Goal: Task Accomplishment & Management: Use online tool/utility

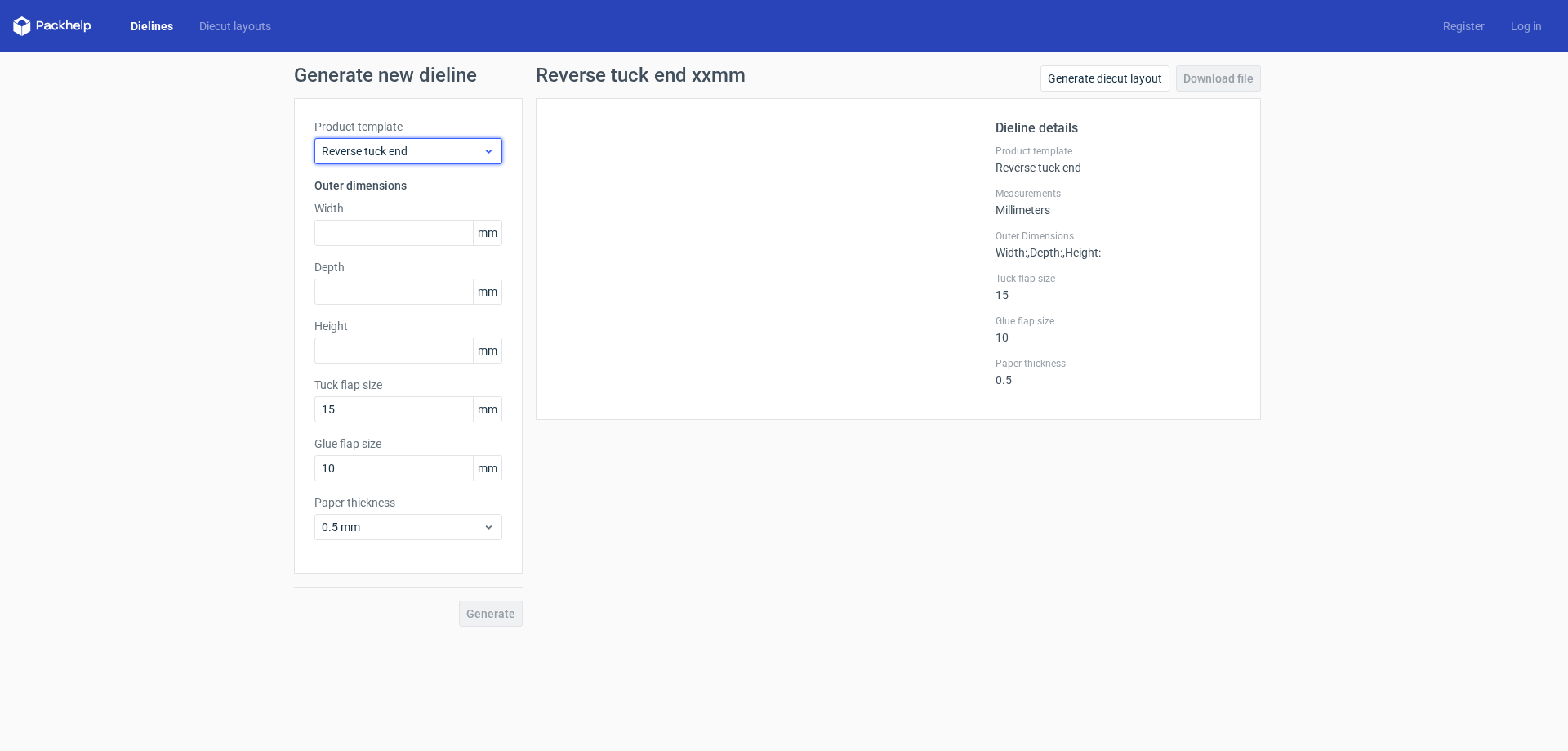
click at [495, 150] on div "Reverse tuck end" at bounding box center [408, 151] width 188 height 26
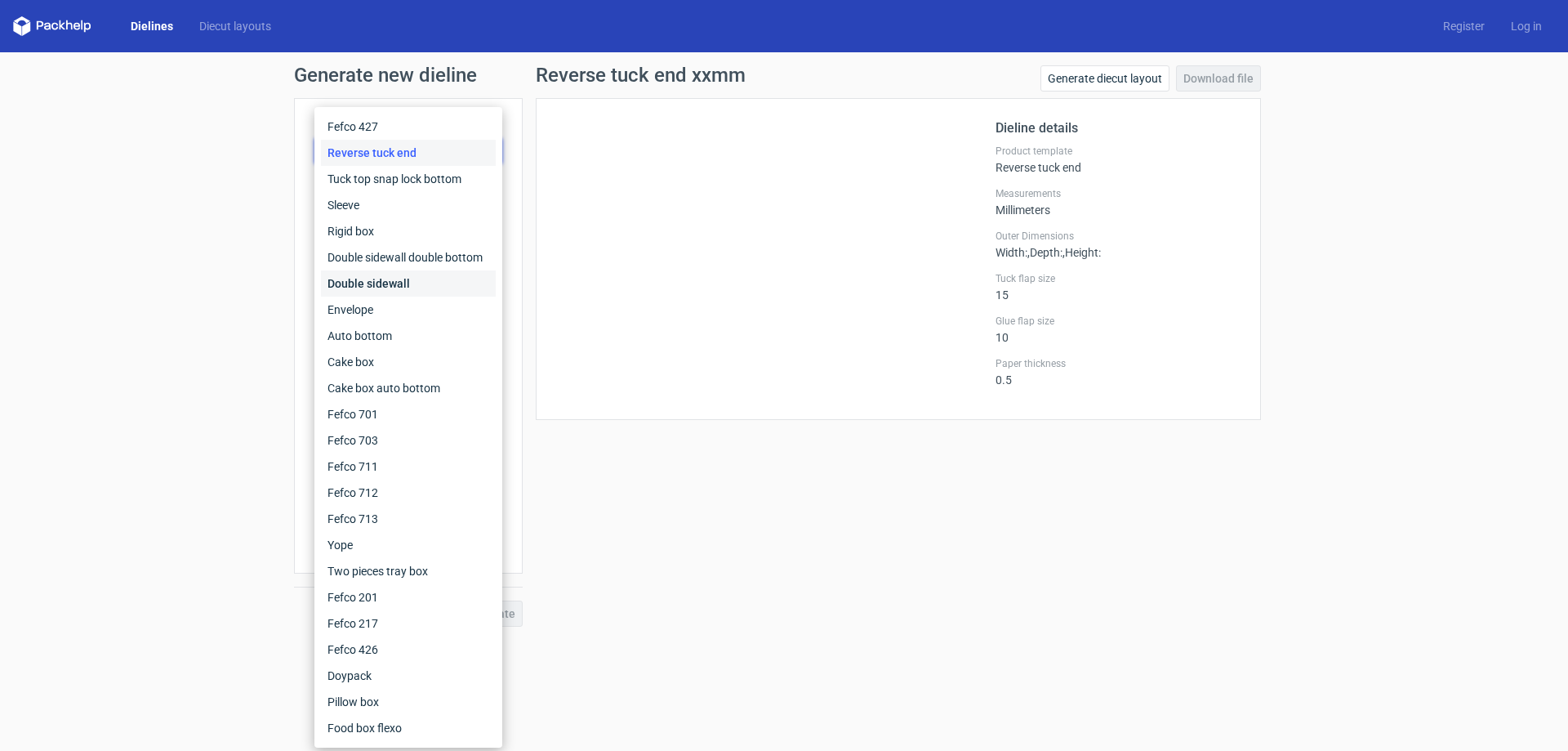
click at [383, 288] on div "Double sidewall" at bounding box center [408, 284] width 175 height 26
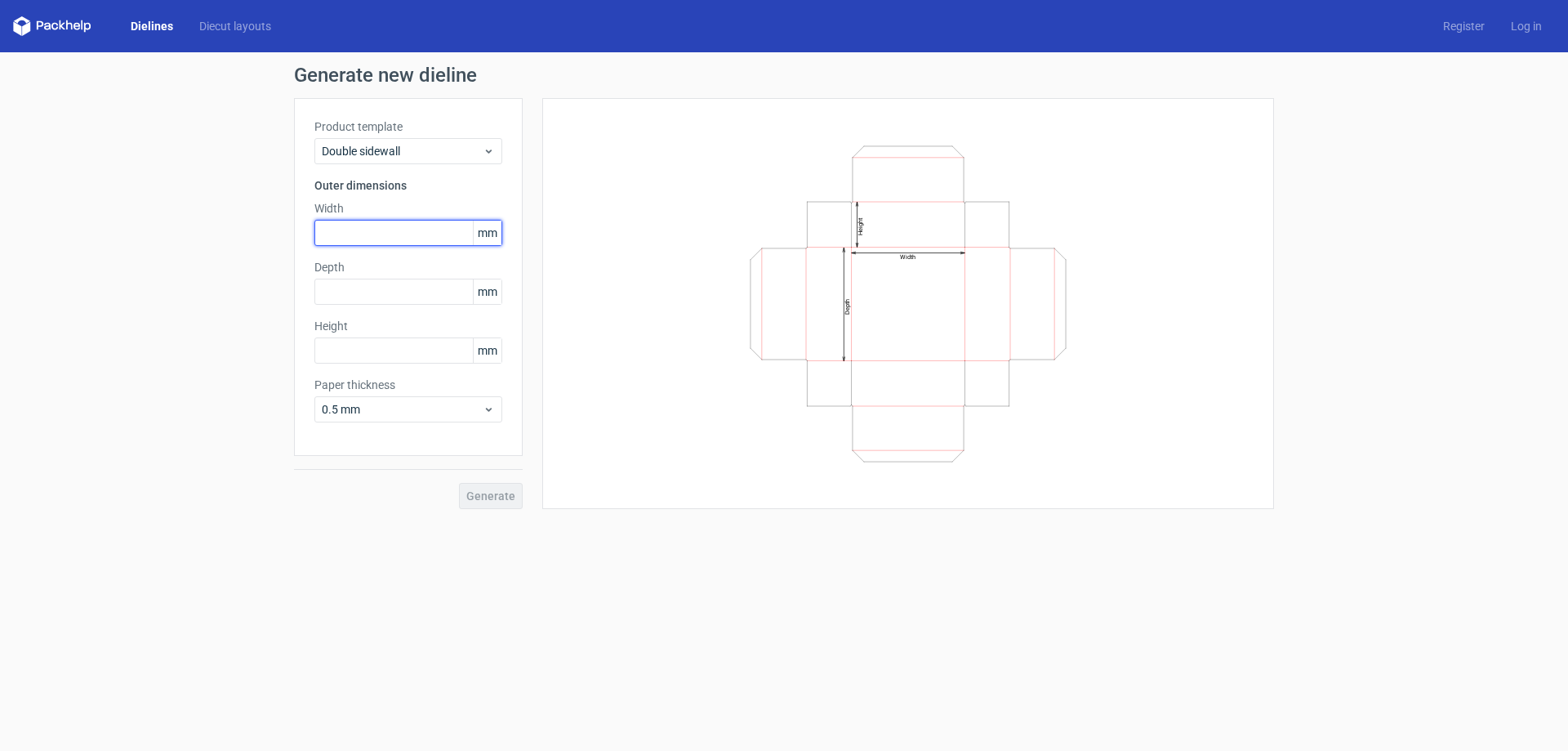
click at [379, 236] on input "text" at bounding box center [408, 233] width 188 height 26
type input "100"
click at [358, 281] on input "text" at bounding box center [408, 292] width 188 height 26
click at [364, 236] on input "100" at bounding box center [408, 233] width 188 height 26
click at [336, 289] on input "text" at bounding box center [408, 292] width 188 height 26
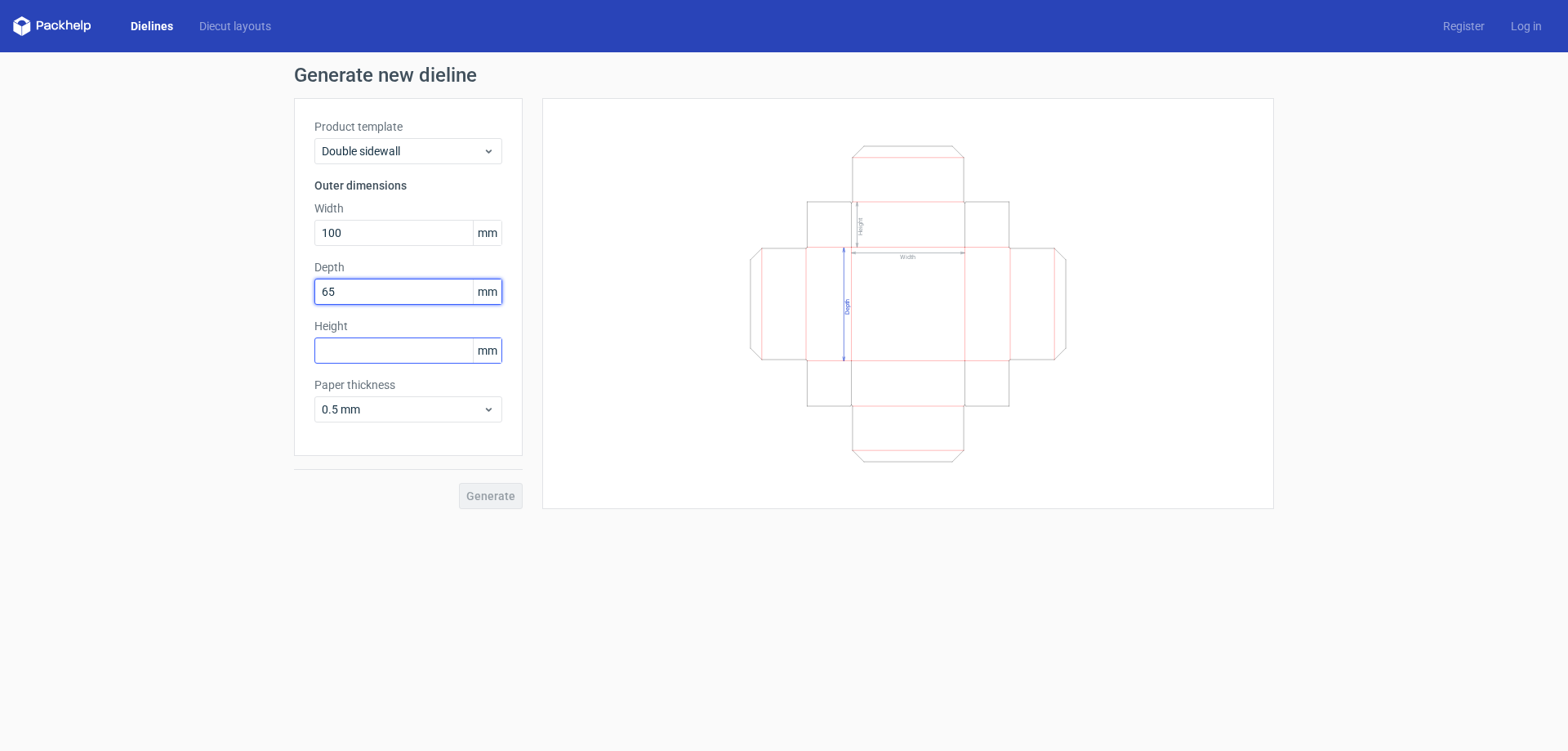
type input "65"
click at [422, 357] on input "text" at bounding box center [408, 350] width 188 height 26
type input "25"
click at [499, 496] on span "Generate" at bounding box center [491, 495] width 49 height 11
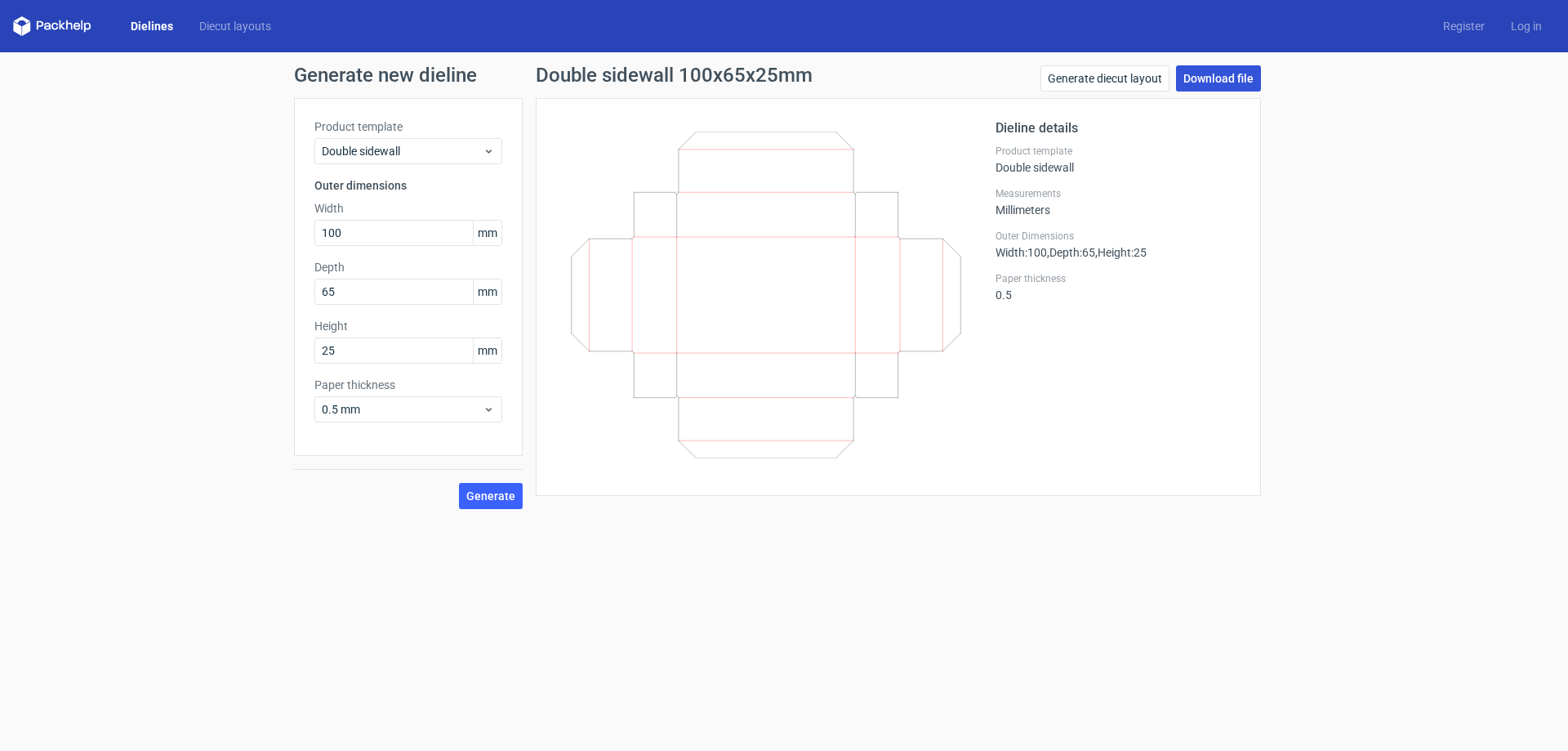
click at [1232, 79] on link "Download file" at bounding box center [1218, 78] width 85 height 26
click at [1340, 247] on div "Generate new dieline Product template Double sidewall Outer dimensions Width 10…" at bounding box center [784, 287] width 1568 height 470
click at [332, 292] on input "65" at bounding box center [408, 292] width 188 height 26
click at [482, 150] on span "Double sidewall" at bounding box center [401, 151] width 161 height 17
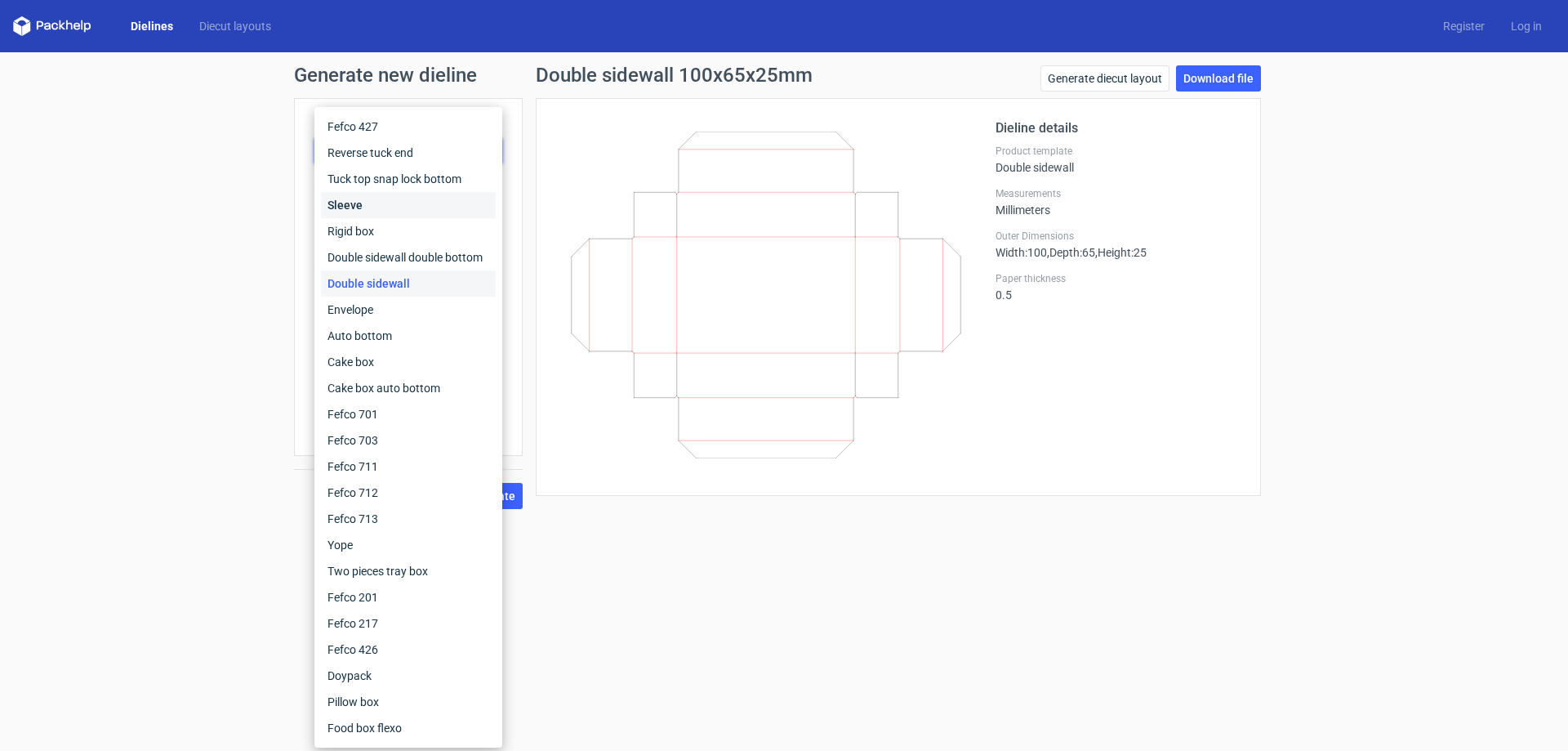
click at [355, 209] on div "Sleeve" at bounding box center [408, 206] width 175 height 26
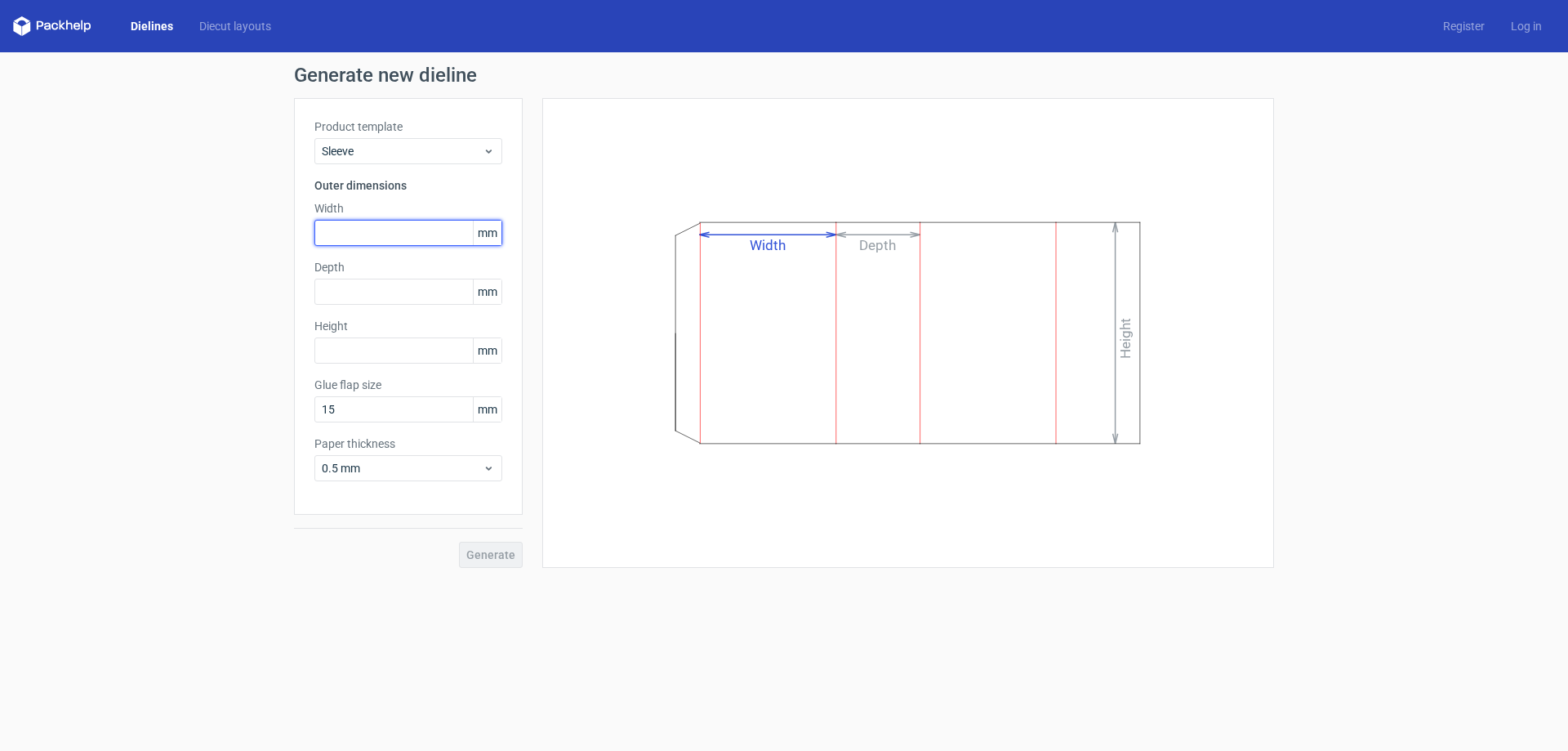
click at [365, 237] on input "text" at bounding box center [408, 233] width 188 height 26
drag, startPoint x: 350, startPoint y: 234, endPoint x: 242, endPoint y: 219, distance: 109.0
click at [242, 219] on div "Generate new dieline Product template Sleeve Outer dimensions Width 100 mm Dept…" at bounding box center [784, 317] width 1568 height 529
type input "66"
click at [343, 285] on input "text" at bounding box center [408, 292] width 188 height 26
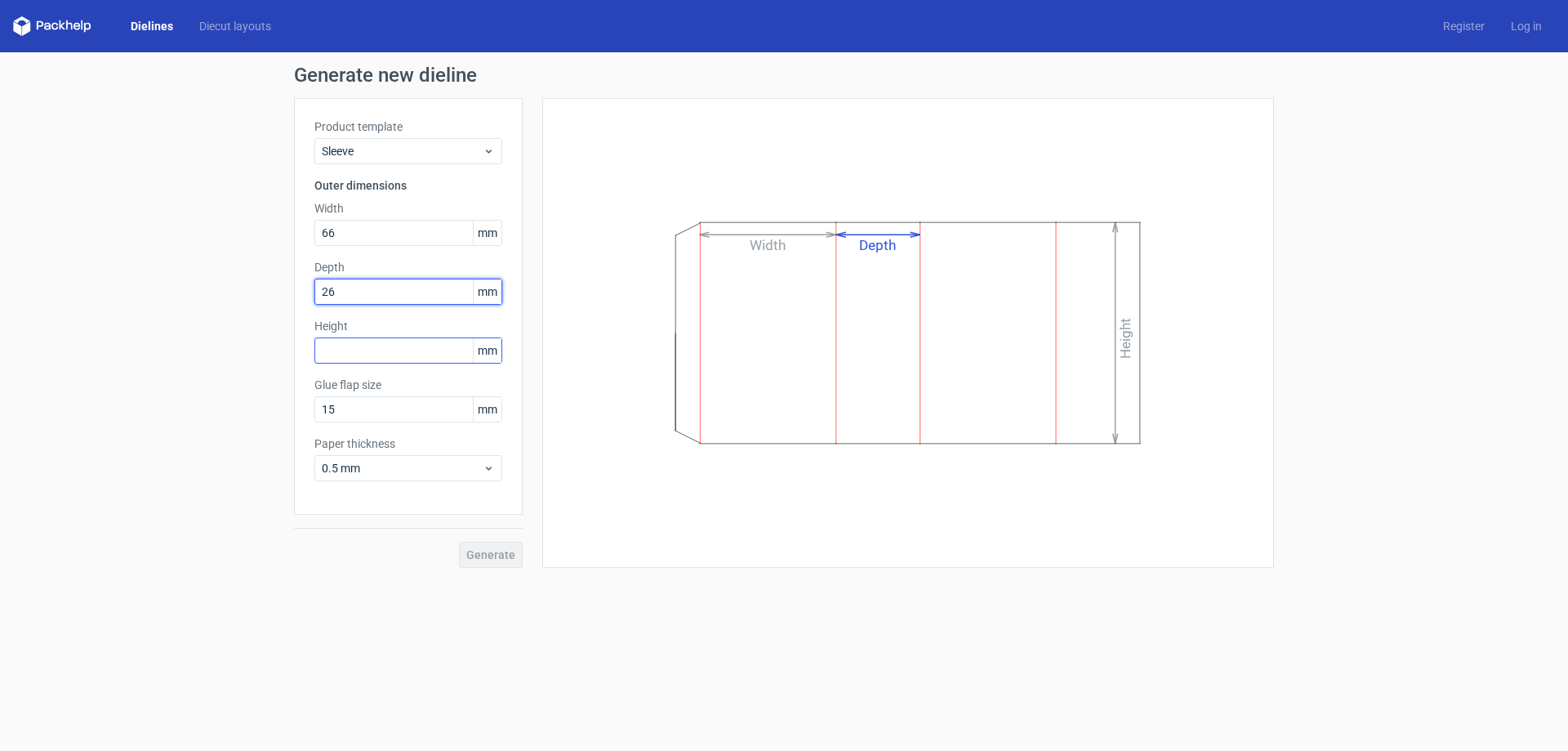
type input "26"
click at [387, 352] on input "text" at bounding box center [408, 350] width 188 height 26
type input "100"
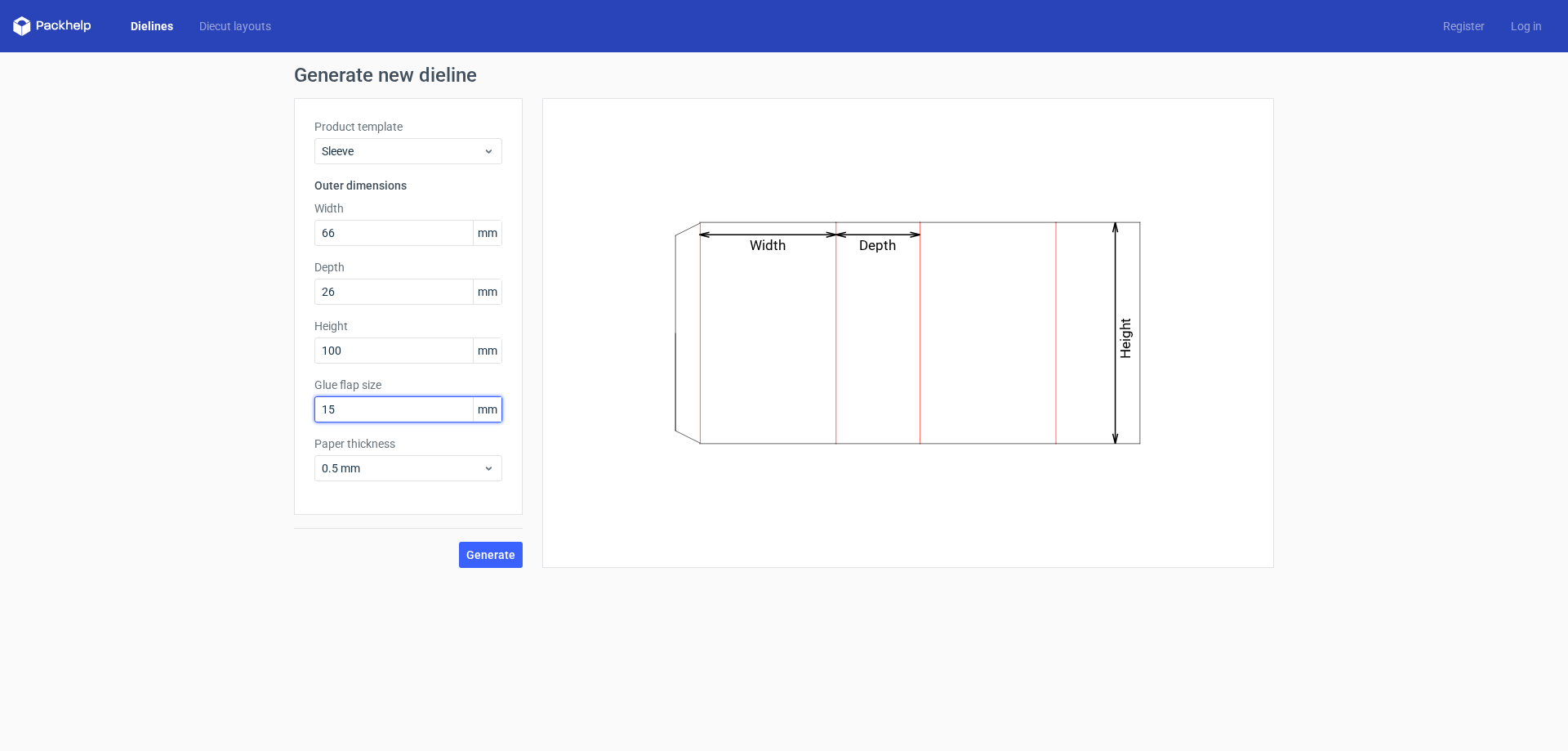
click at [353, 411] on input "15" at bounding box center [408, 409] width 188 height 26
type input "12"
click at [499, 567] on div "Generate new dieline Product template Sleeve Outer dimensions Width 66 mm Depth…" at bounding box center [784, 317] width 1568 height 529
click at [500, 554] on span "Generate" at bounding box center [491, 554] width 49 height 11
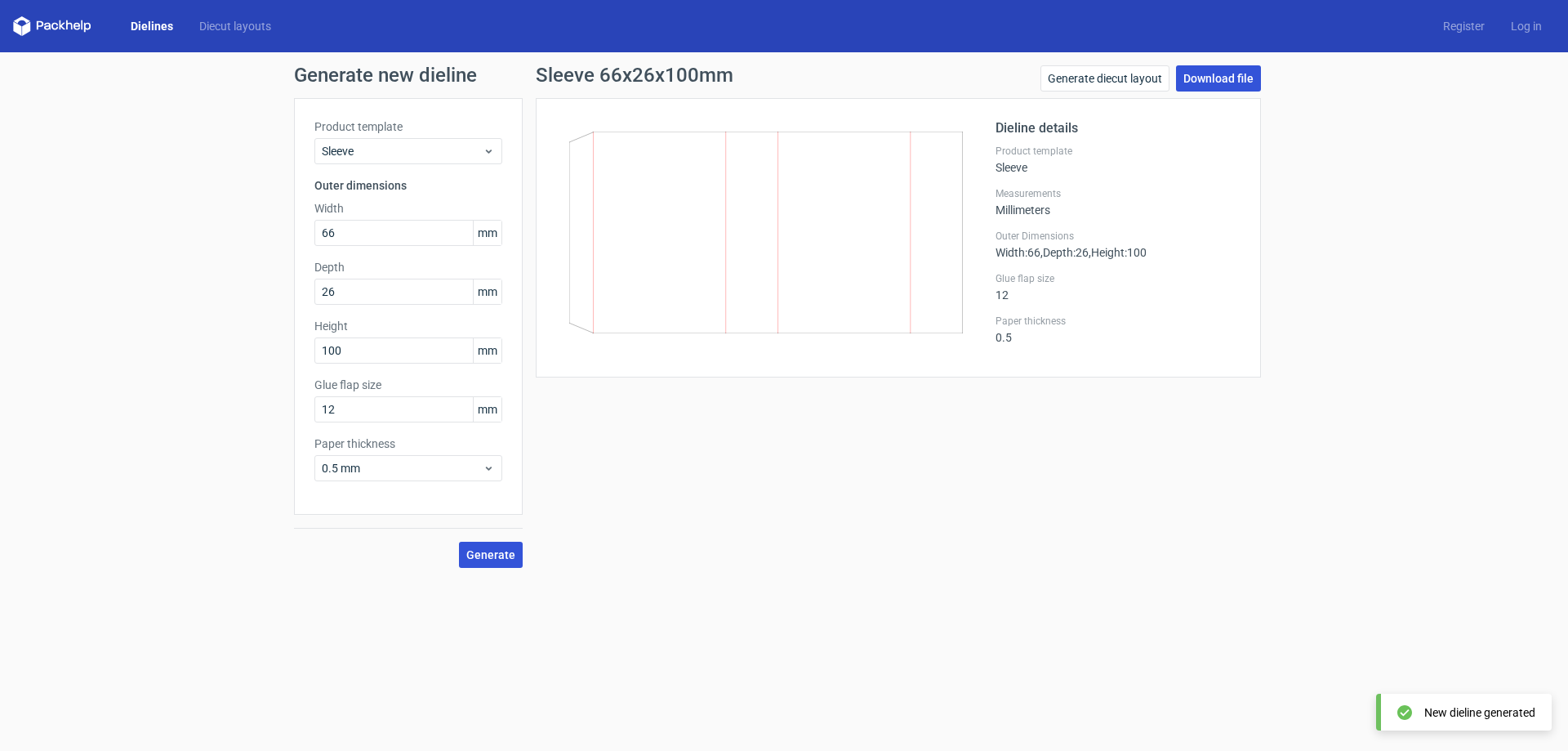
click at [1239, 78] on link "Download file" at bounding box center [1218, 78] width 85 height 26
click at [846, 591] on form "Generate new dieline Product template Sleeve Outer dimensions Width 66 mm Depth…" at bounding box center [784, 401] width 1568 height 698
click at [495, 148] on icon at bounding box center [489, 151] width 12 height 13
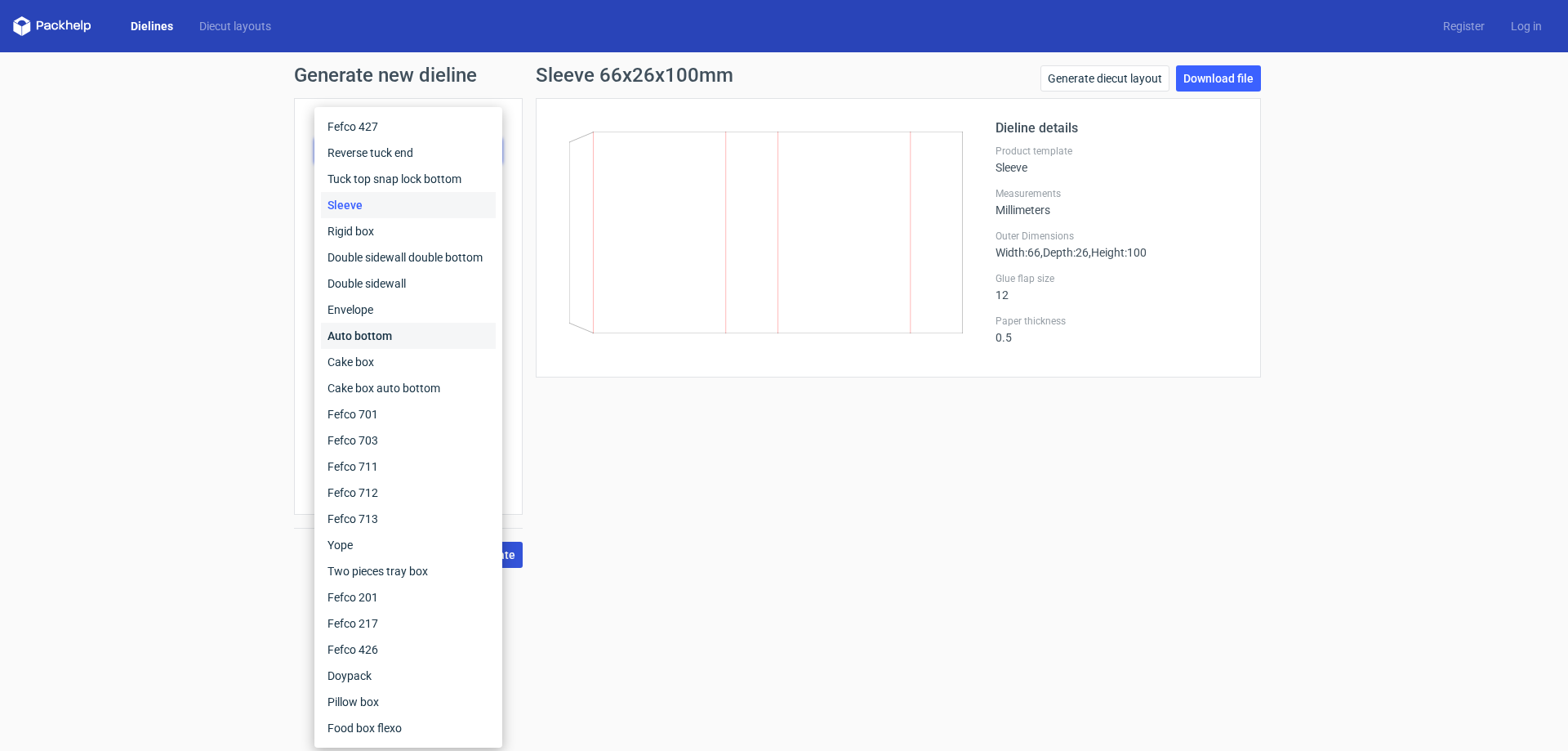
click at [367, 339] on div "Auto bottom" at bounding box center [408, 336] width 175 height 26
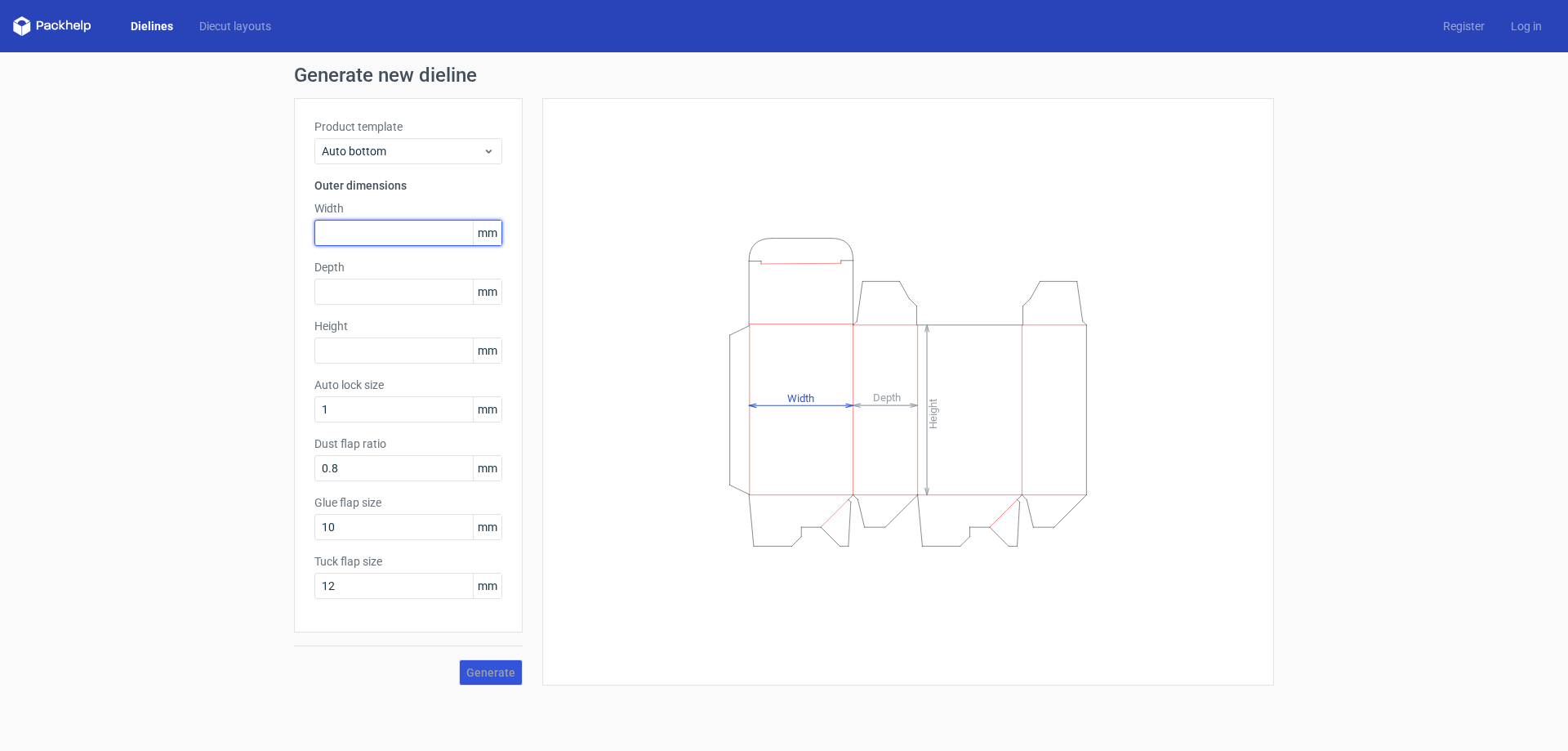
click at [379, 235] on input "text" at bounding box center [408, 233] width 188 height 26
type input "100"
click at [398, 297] on input "text" at bounding box center [408, 292] width 188 height 26
type input "150"
click at [425, 352] on input "text" at bounding box center [408, 350] width 188 height 26
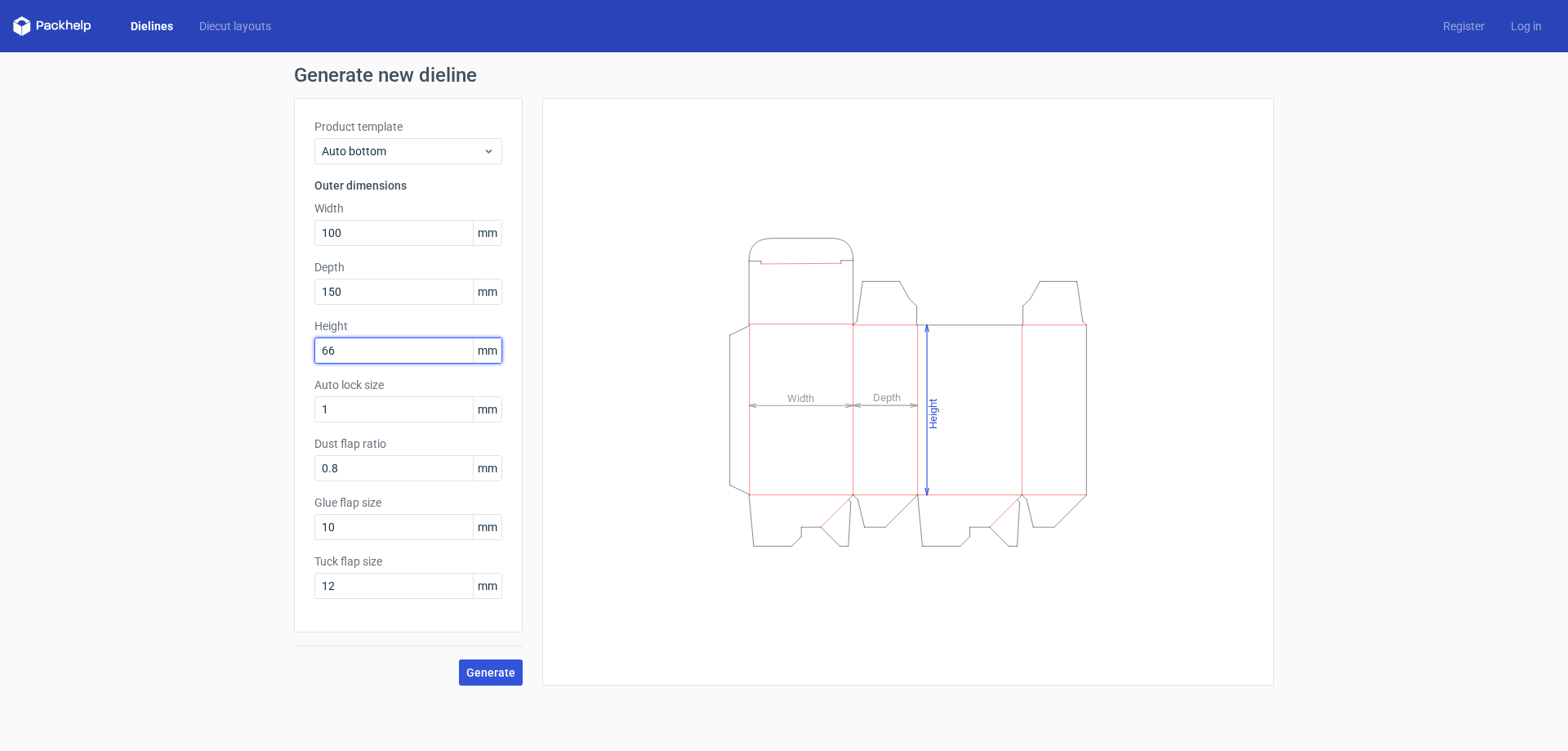
type input "66"
click at [488, 668] on span "Generate" at bounding box center [491, 672] width 49 height 11
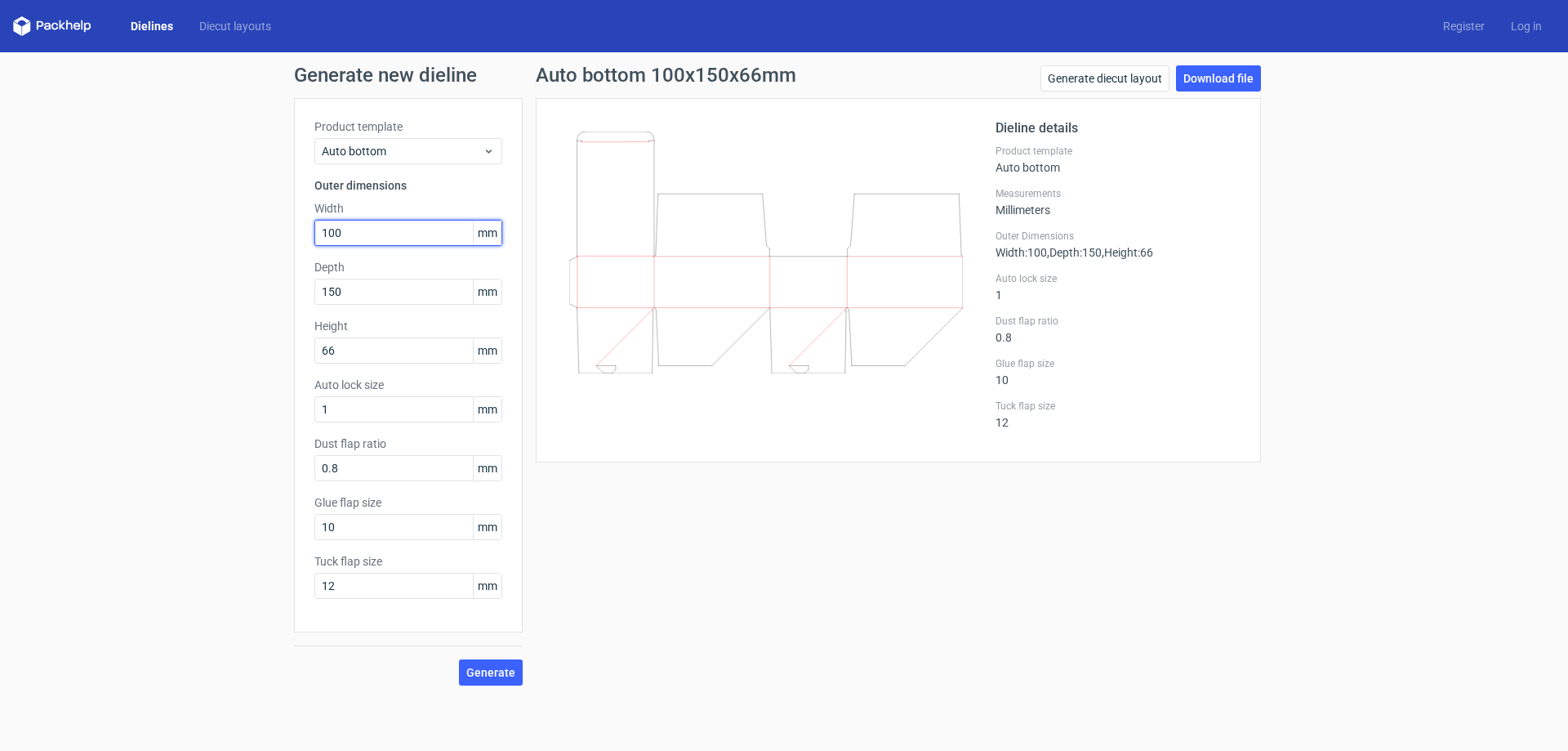
click at [377, 239] on input "100" at bounding box center [408, 233] width 188 height 26
type input "1"
type input "150"
drag, startPoint x: 372, startPoint y: 287, endPoint x: 295, endPoint y: 287, distance: 77.0
click at [295, 287] on div "Product template Auto bottom Outer dimensions Width 150 mm Depth 150 mm Height …" at bounding box center [408, 365] width 228 height 534
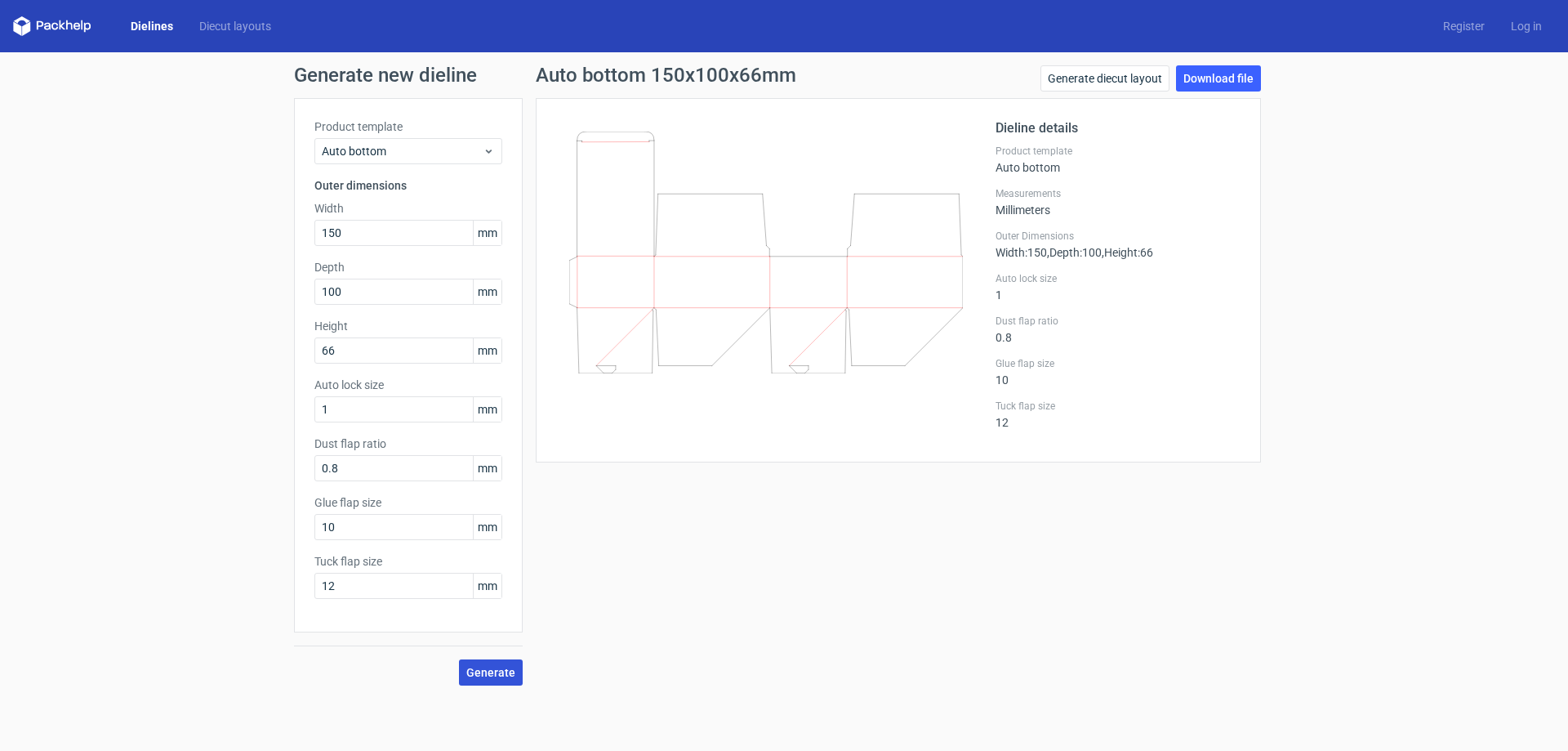
click at [498, 677] on span "Generate" at bounding box center [491, 672] width 49 height 11
click at [1237, 77] on link "Download file" at bounding box center [1218, 78] width 85 height 26
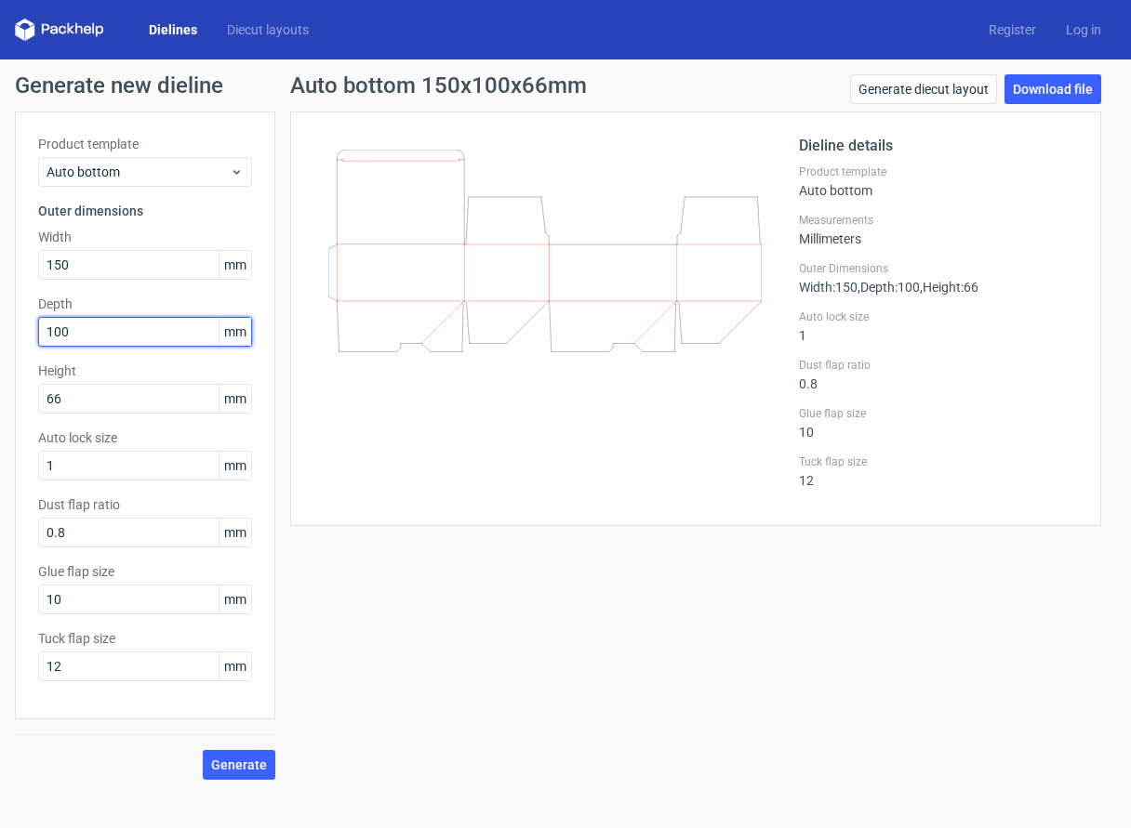
click at [95, 337] on input "100" at bounding box center [145, 332] width 214 height 30
type input "101"
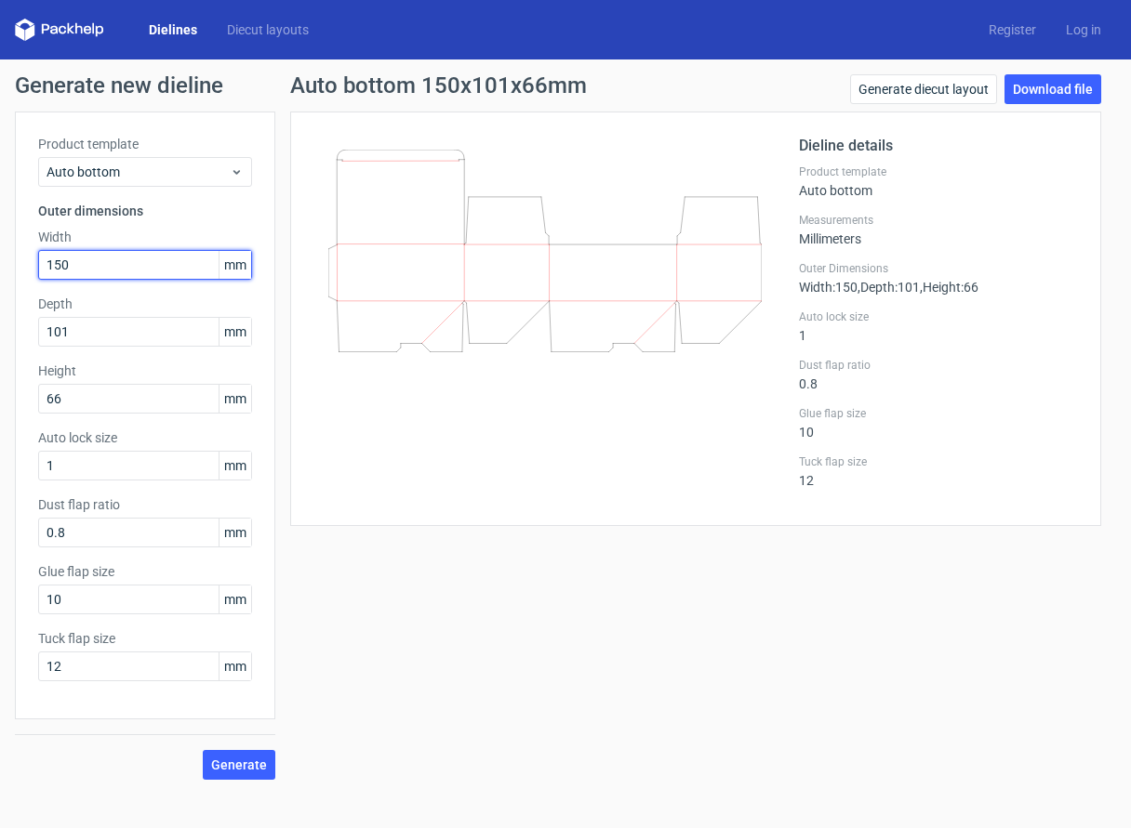
click at [70, 268] on input "150" at bounding box center [145, 265] width 214 height 30
type input "152"
click at [236, 769] on span "Generate" at bounding box center [239, 765] width 56 height 13
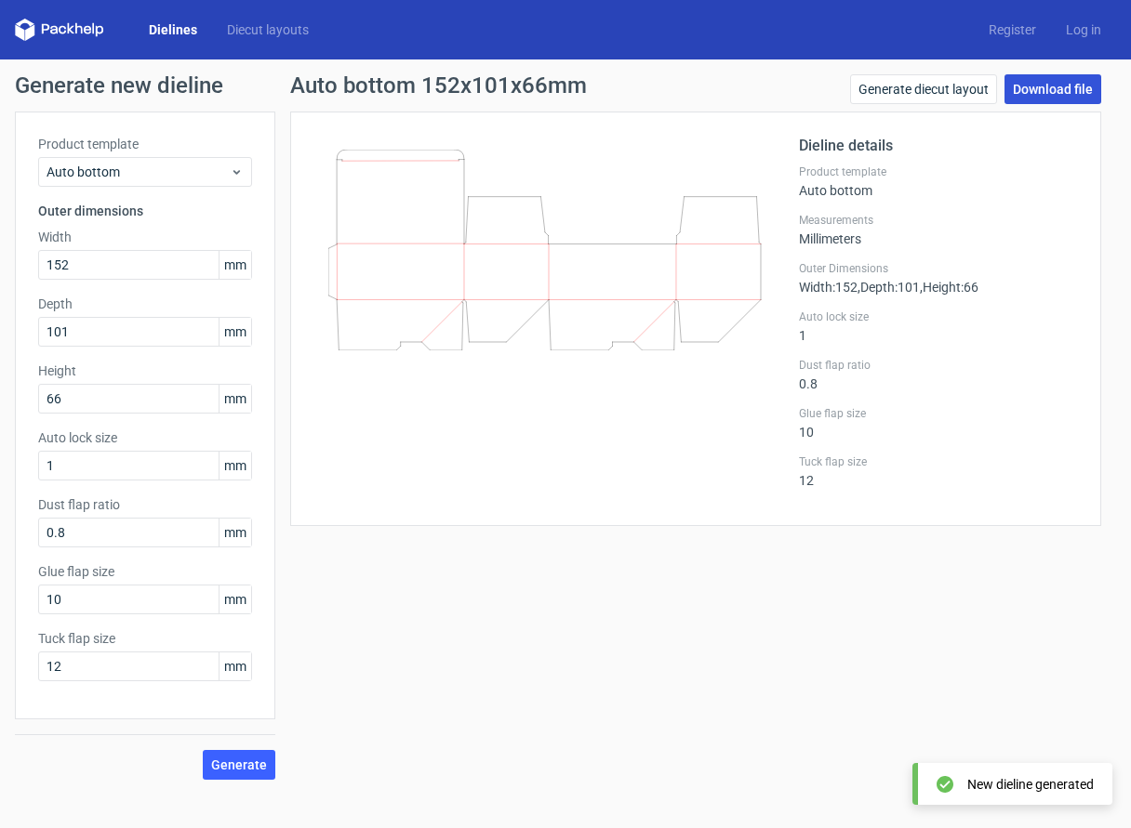
click at [1063, 89] on link "Download file" at bounding box center [1052, 89] width 97 height 30
